Goal: Check status: Check status

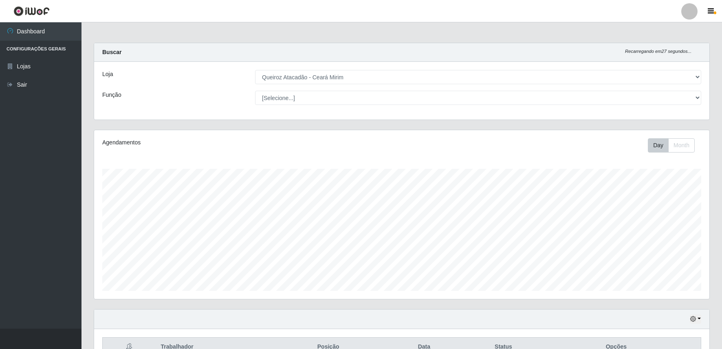
select select "465"
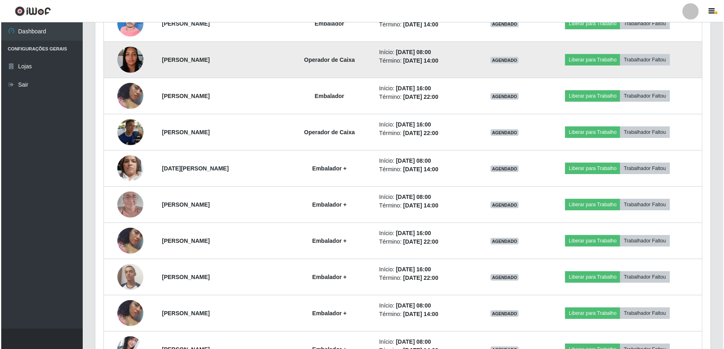
scroll to position [408, 0]
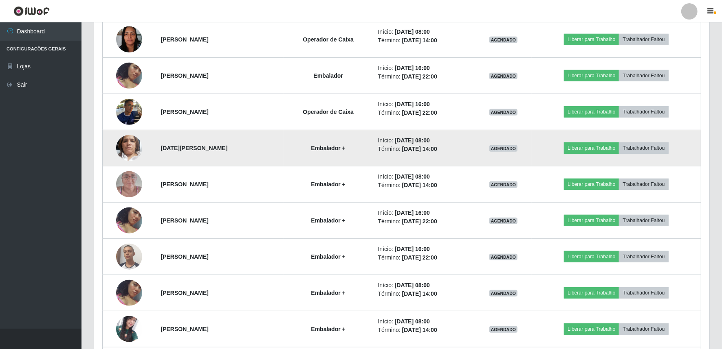
click at [124, 151] on img at bounding box center [129, 148] width 26 height 46
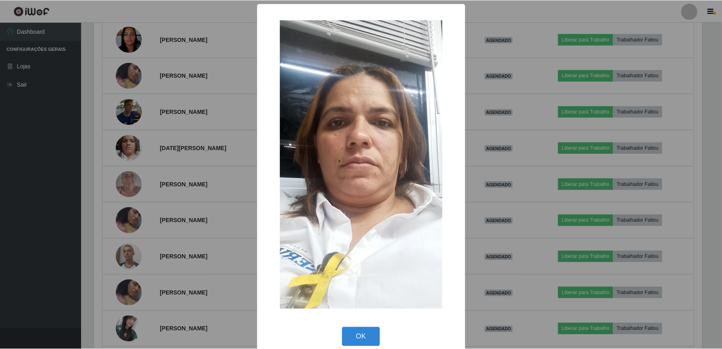
scroll to position [169, 610]
click at [343, 330] on button "OK" at bounding box center [362, 337] width 38 height 19
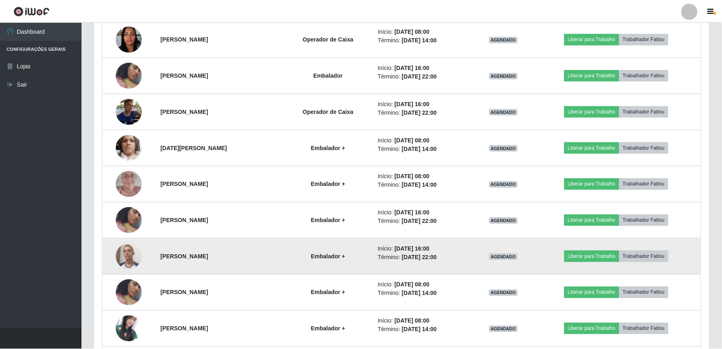
scroll to position [169, 615]
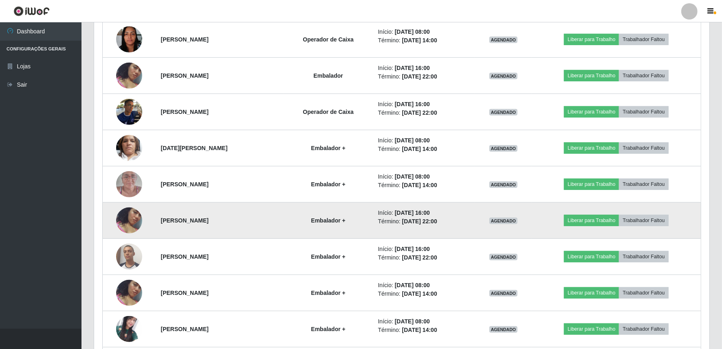
click at [121, 222] on img at bounding box center [129, 220] width 26 height 46
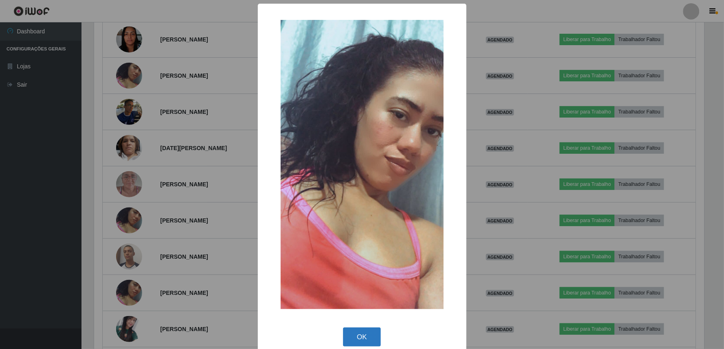
click at [346, 342] on button "OK" at bounding box center [362, 337] width 38 height 19
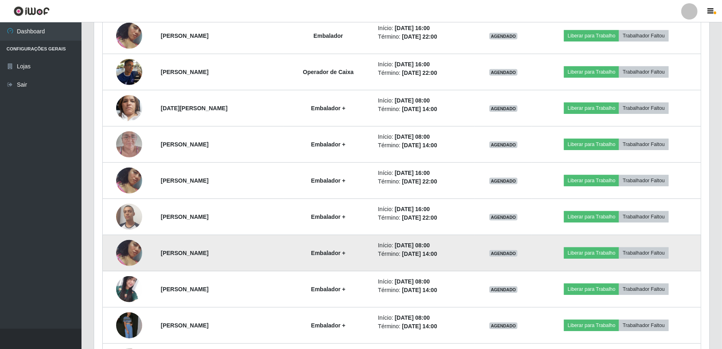
scroll to position [518, 0]
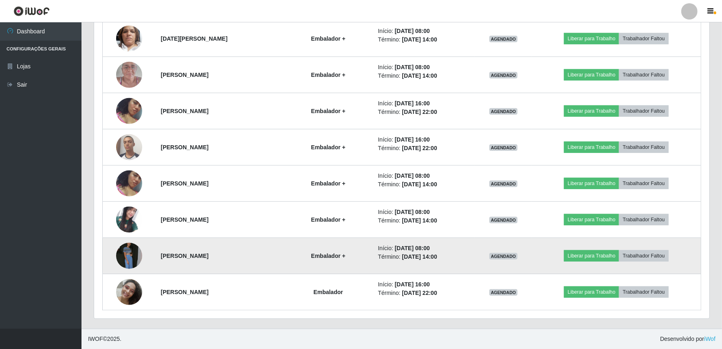
click at [124, 254] on img at bounding box center [129, 256] width 26 height 46
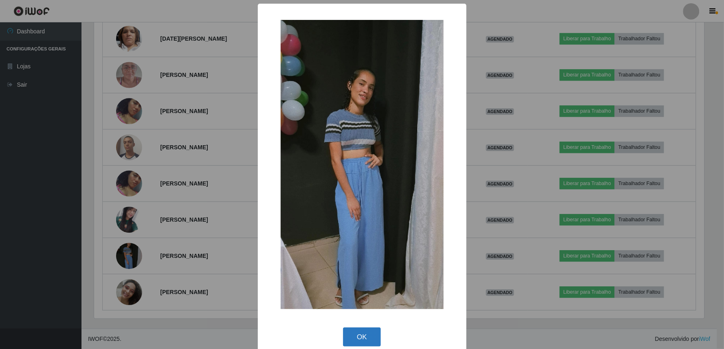
click at [358, 339] on button "OK" at bounding box center [362, 337] width 38 height 19
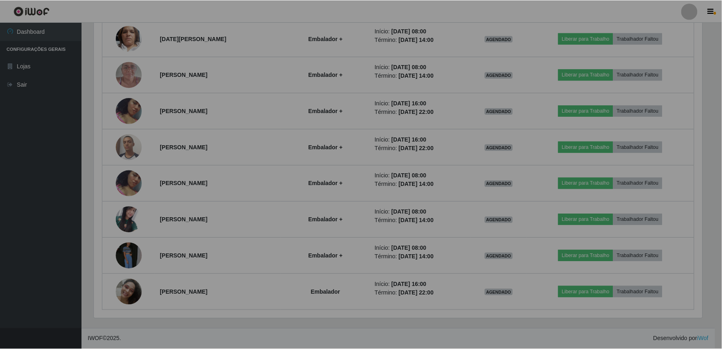
scroll to position [169, 615]
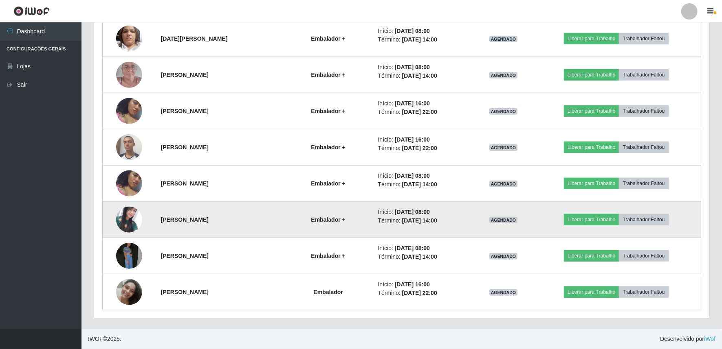
click at [126, 220] on img at bounding box center [129, 220] width 26 height 26
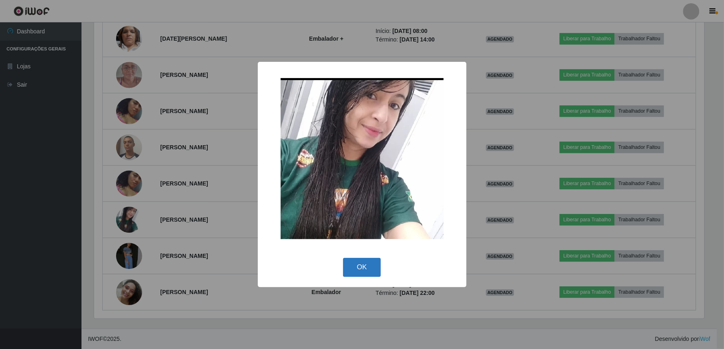
click at [349, 276] on button "OK" at bounding box center [362, 267] width 38 height 19
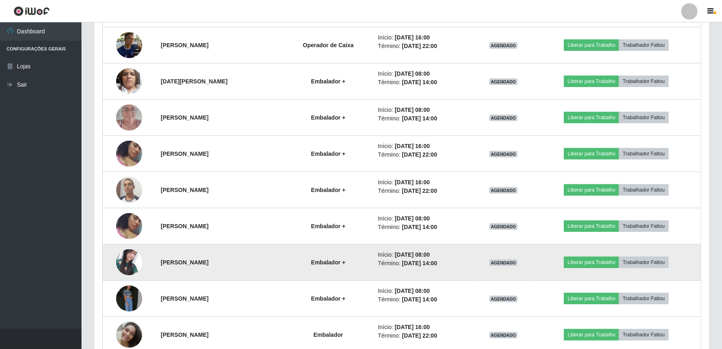
scroll to position [337, 0]
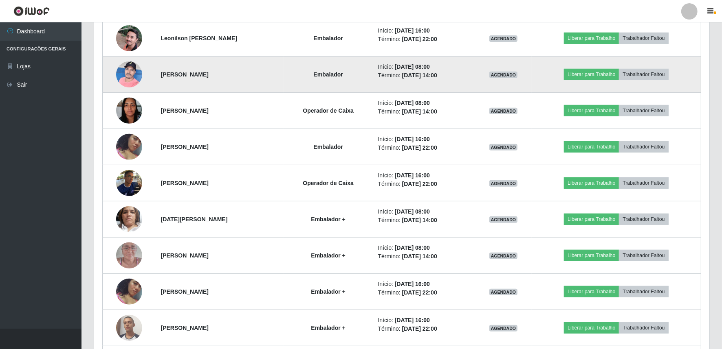
click at [125, 75] on img at bounding box center [129, 74] width 26 height 35
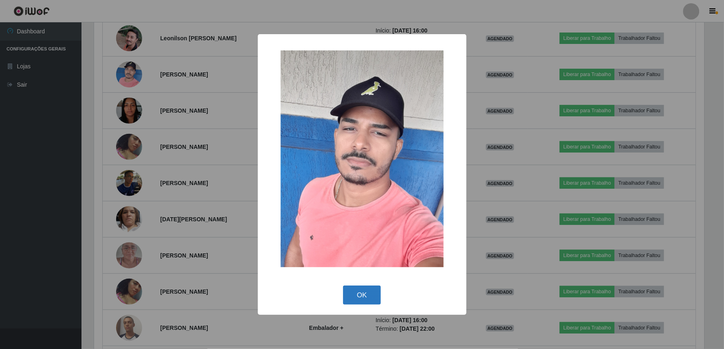
click at [368, 292] on button "OK" at bounding box center [362, 295] width 38 height 19
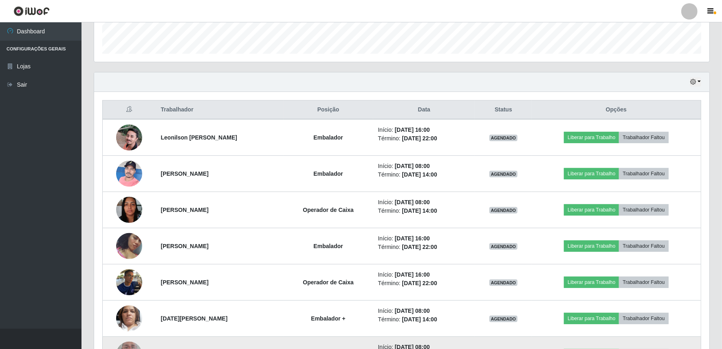
scroll to position [216, 0]
